Goal: Information Seeking & Learning: Learn about a topic

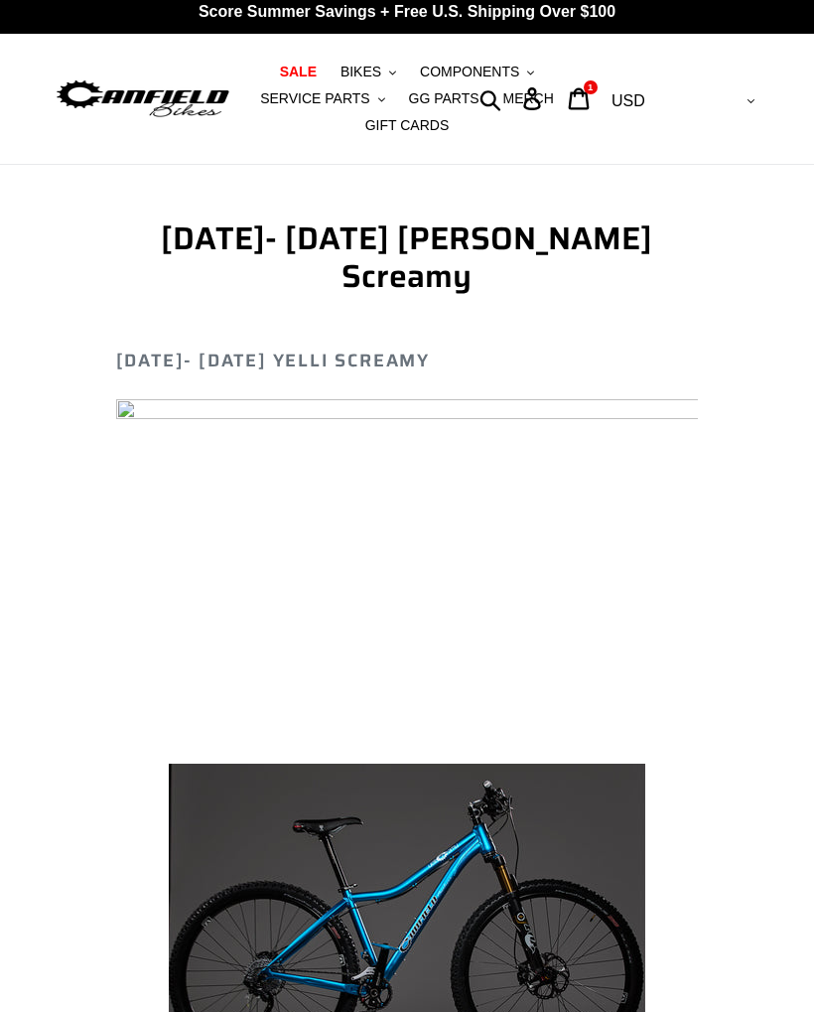
click at [293, 70] on span "SALE" at bounding box center [298, 72] width 37 height 17
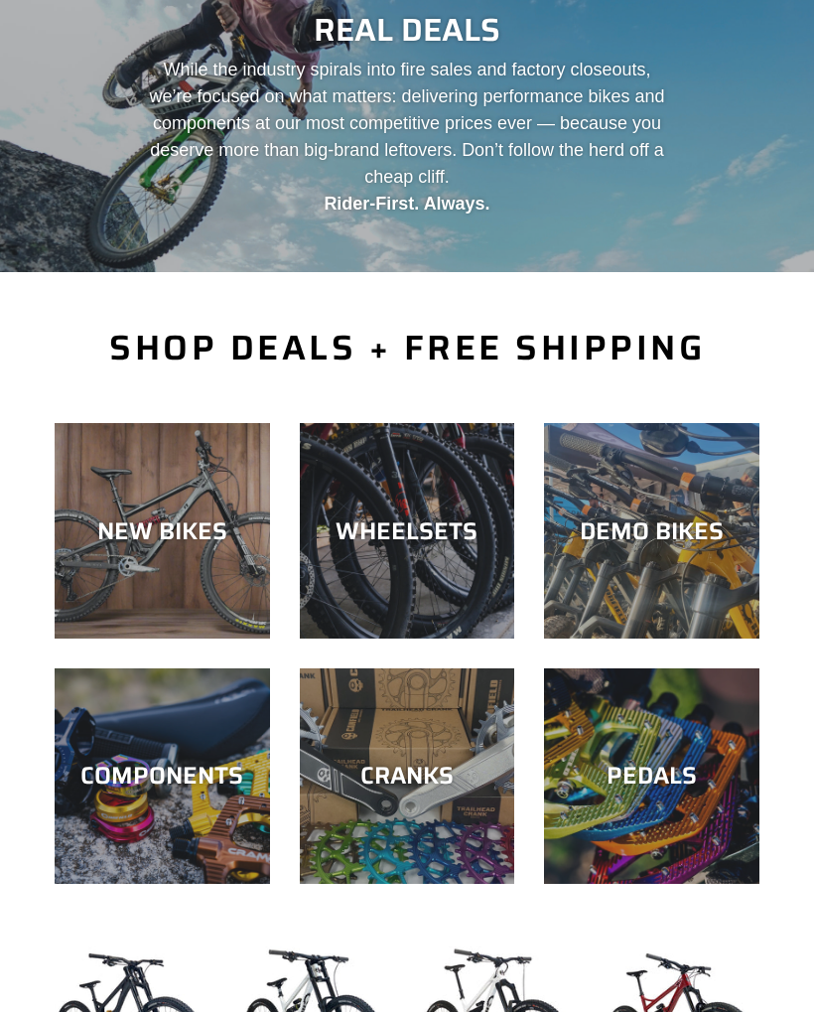
scroll to position [272, 0]
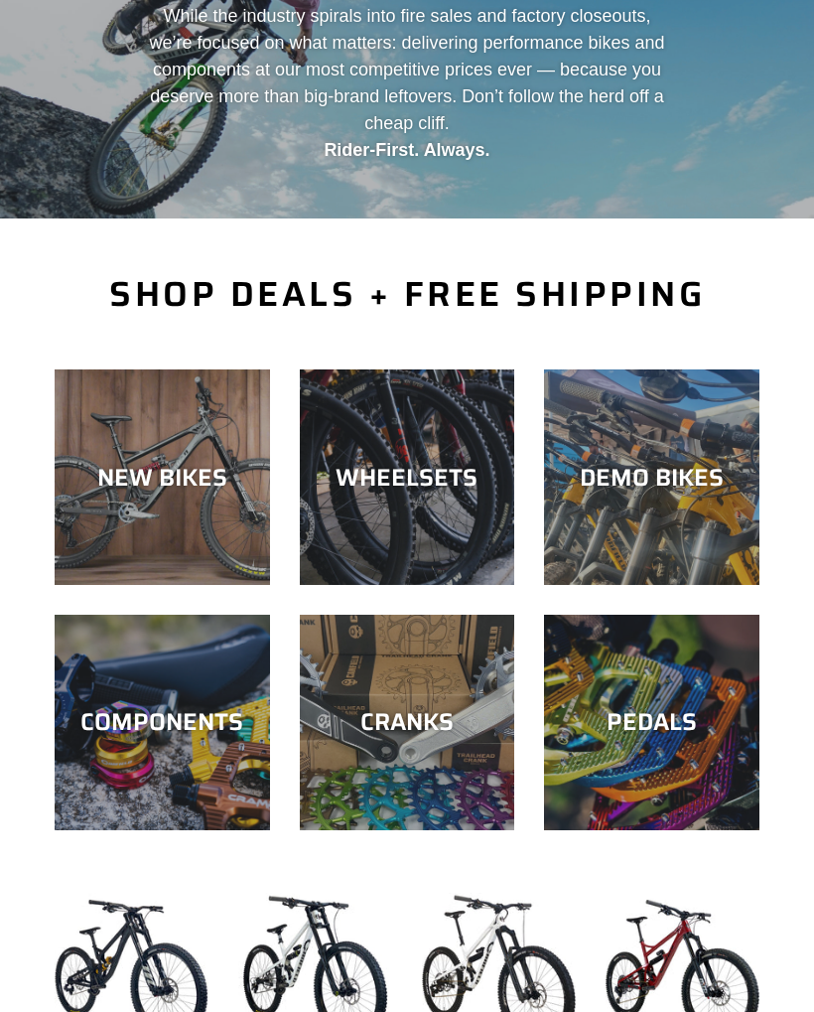
click at [430, 477] on div "WHEELSETS" at bounding box center [408, 477] width 216 height 29
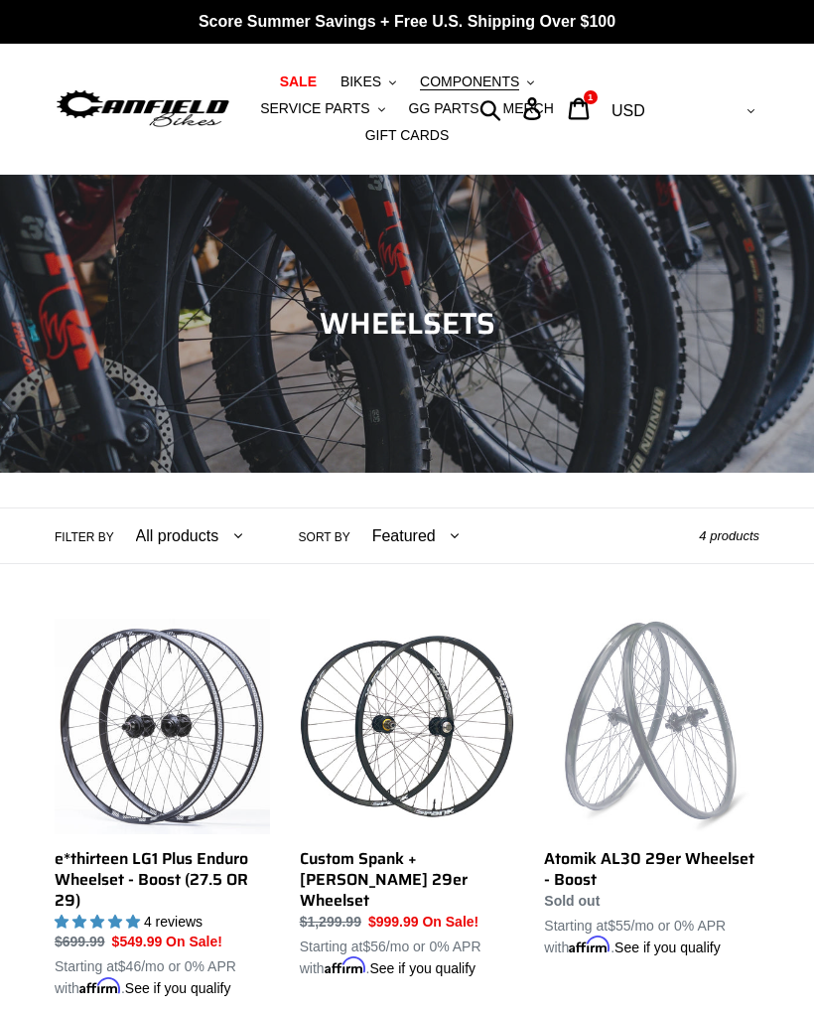
click at [364, 77] on span "BIKES" at bounding box center [361, 82] width 41 height 17
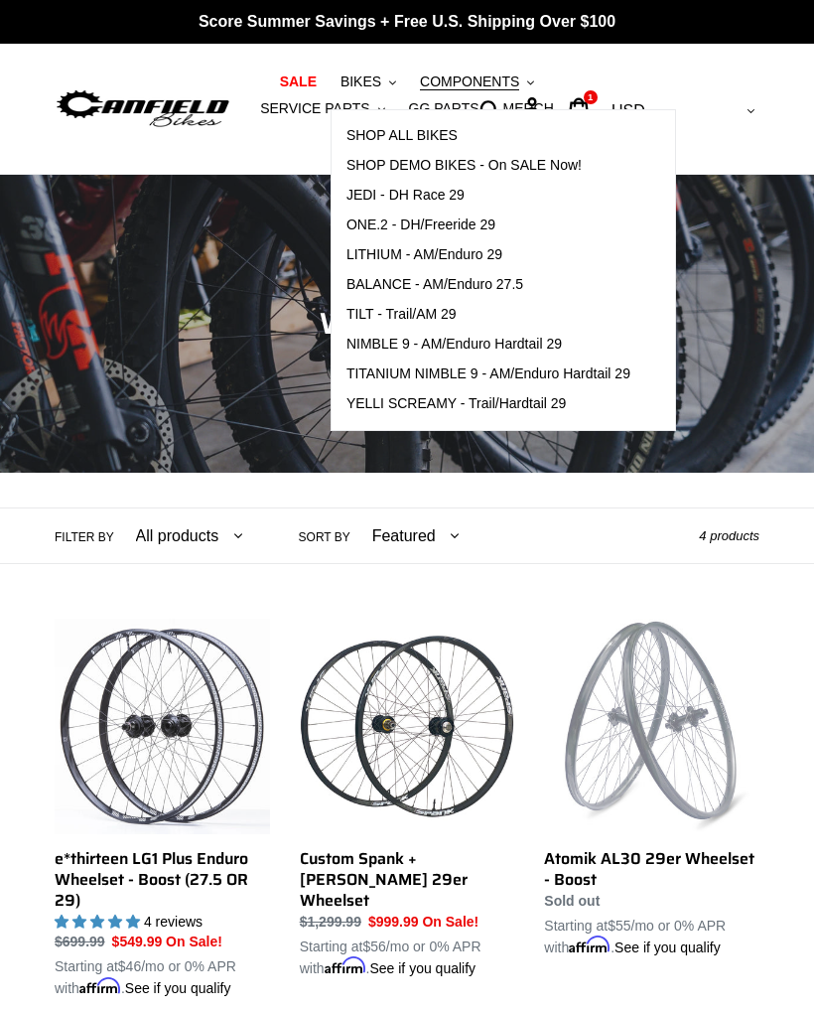
click at [517, 407] on span "YELLI SCREAMY - Trail/Hardtail 29" at bounding box center [457, 403] width 221 height 17
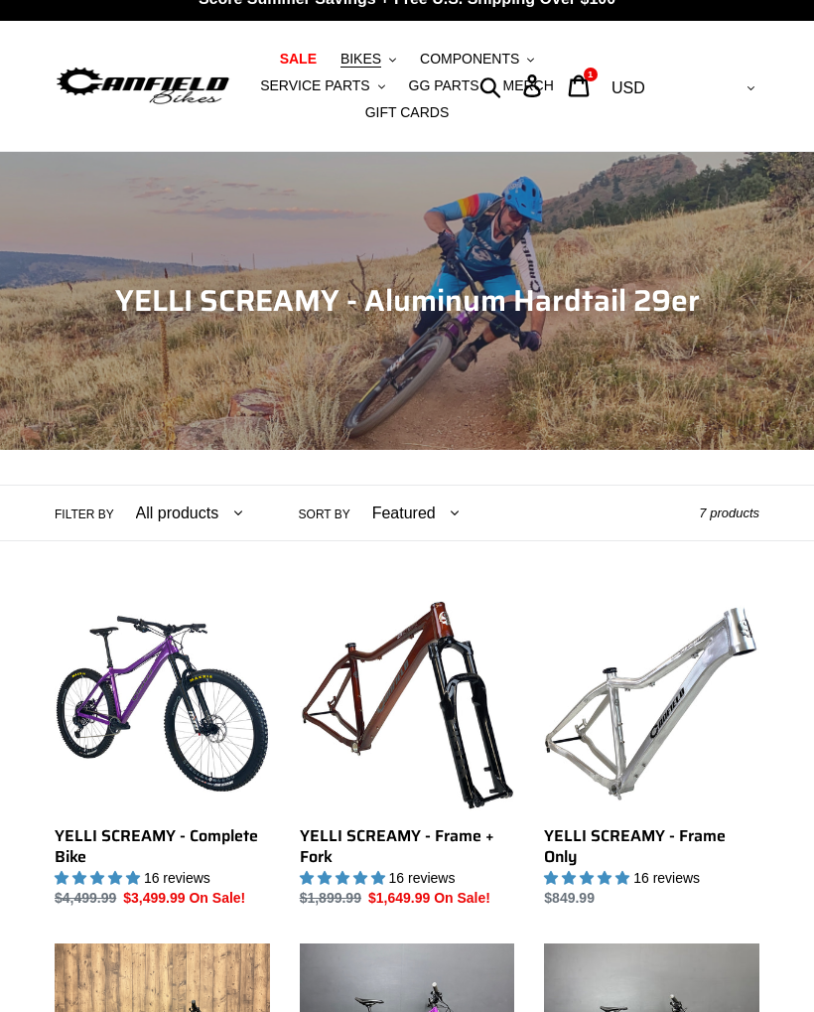
scroll to position [25, 0]
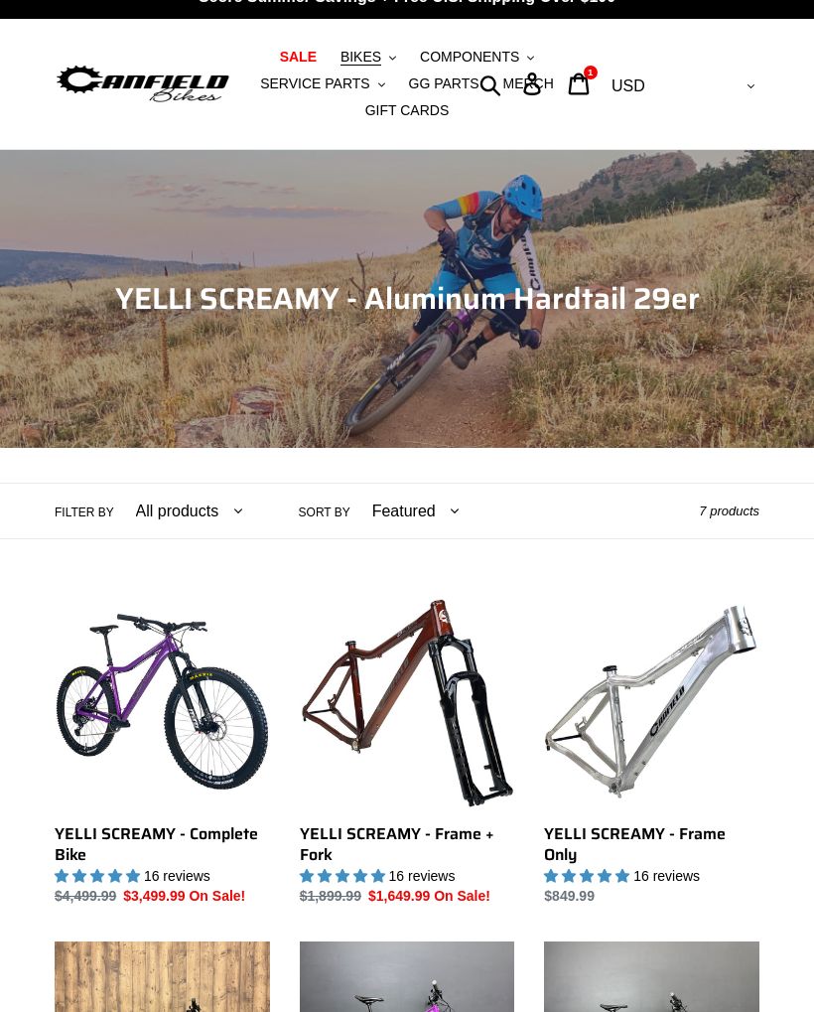
click at [663, 826] on link "YELLI SCREAMY - Frame Only" at bounding box center [652, 750] width 216 height 313
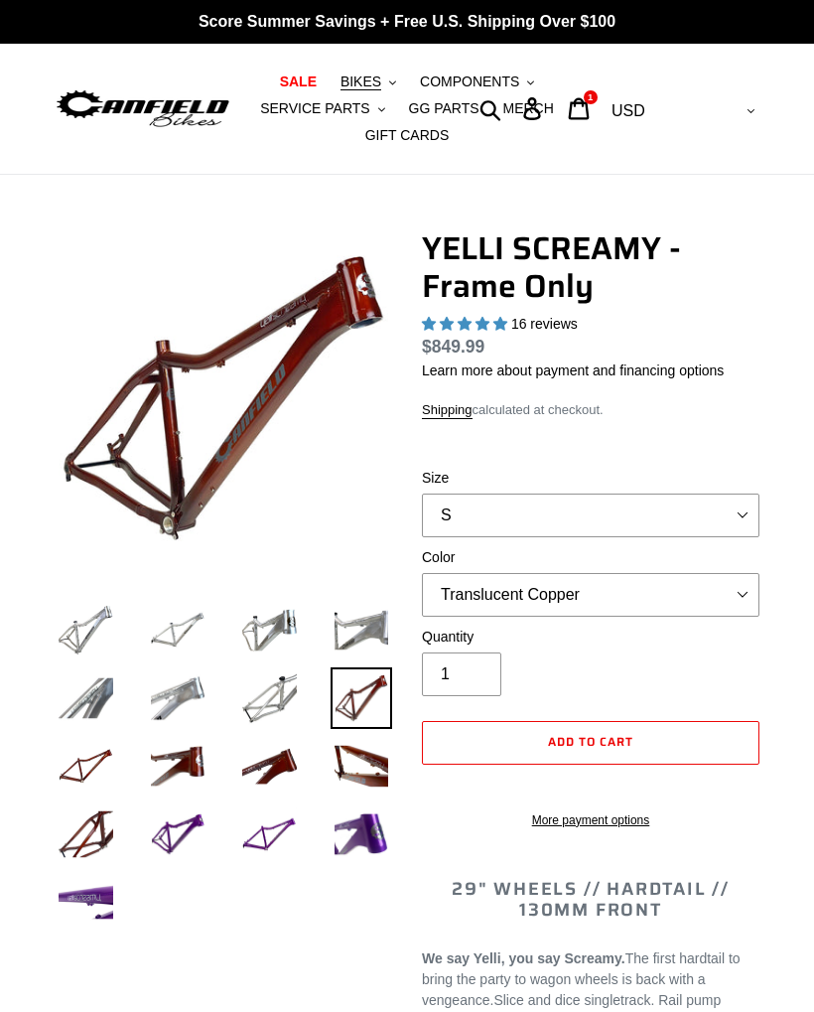
select select "highest-rating"
